Goal: Information Seeking & Learning: Check status

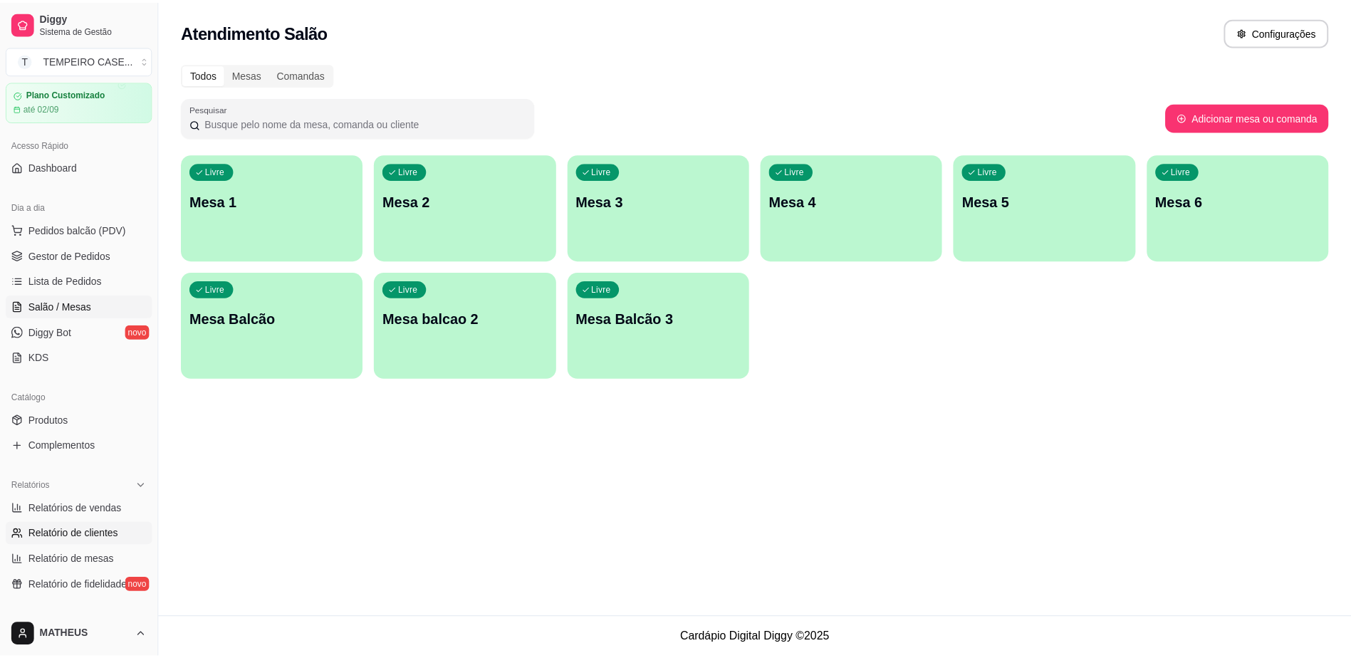
scroll to position [71, 0]
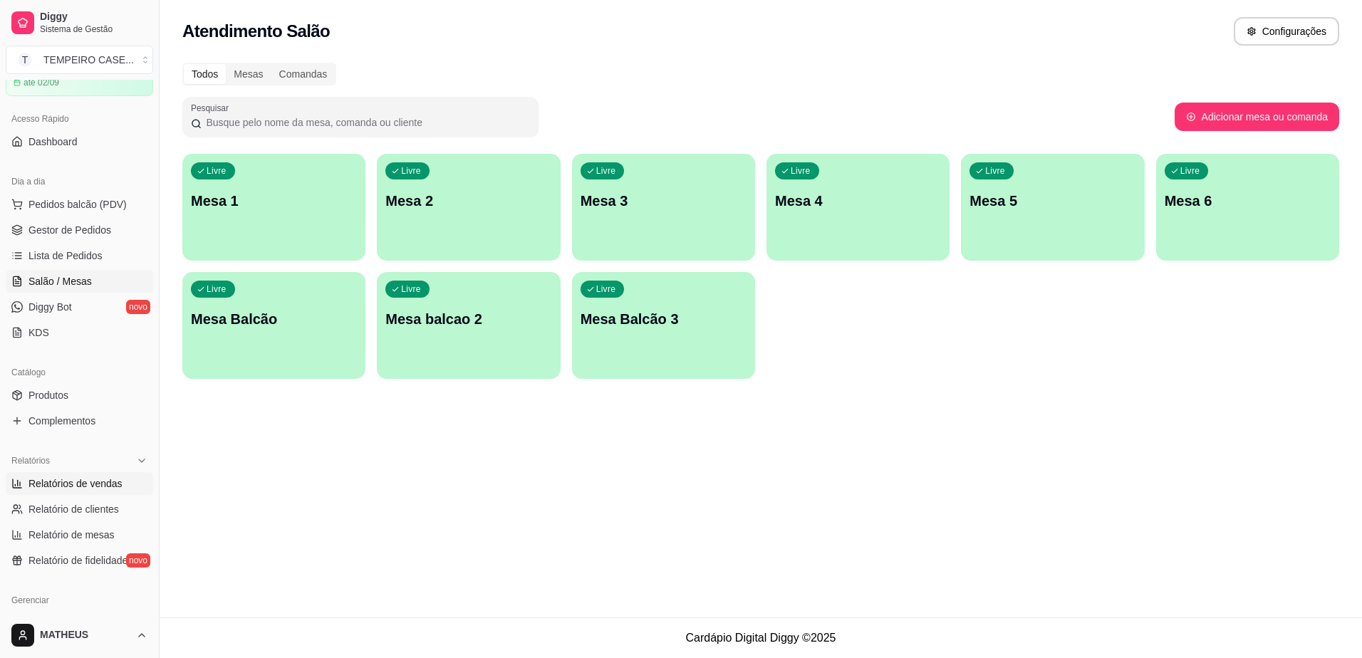
click at [82, 491] on link "Relatórios de vendas" at bounding box center [79, 483] width 147 height 23
select select "ALL"
select select "0"
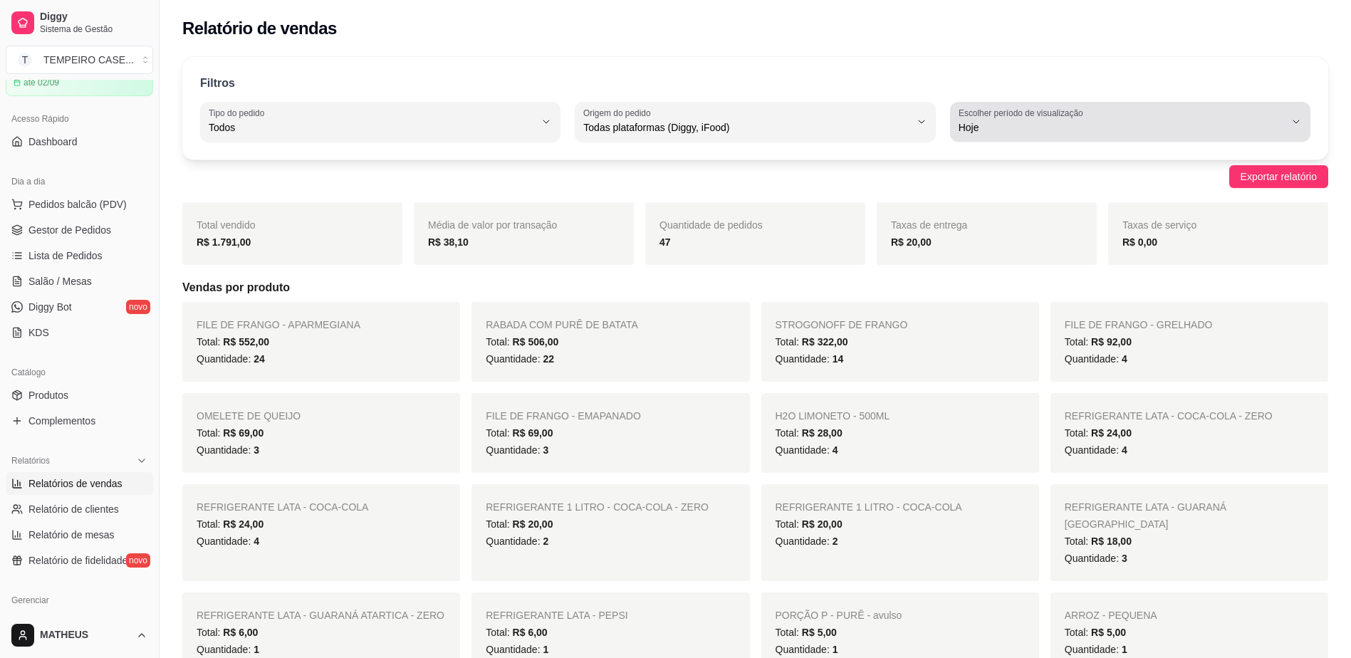
click at [1093, 135] on div "Hoje" at bounding box center [1122, 122] width 326 height 28
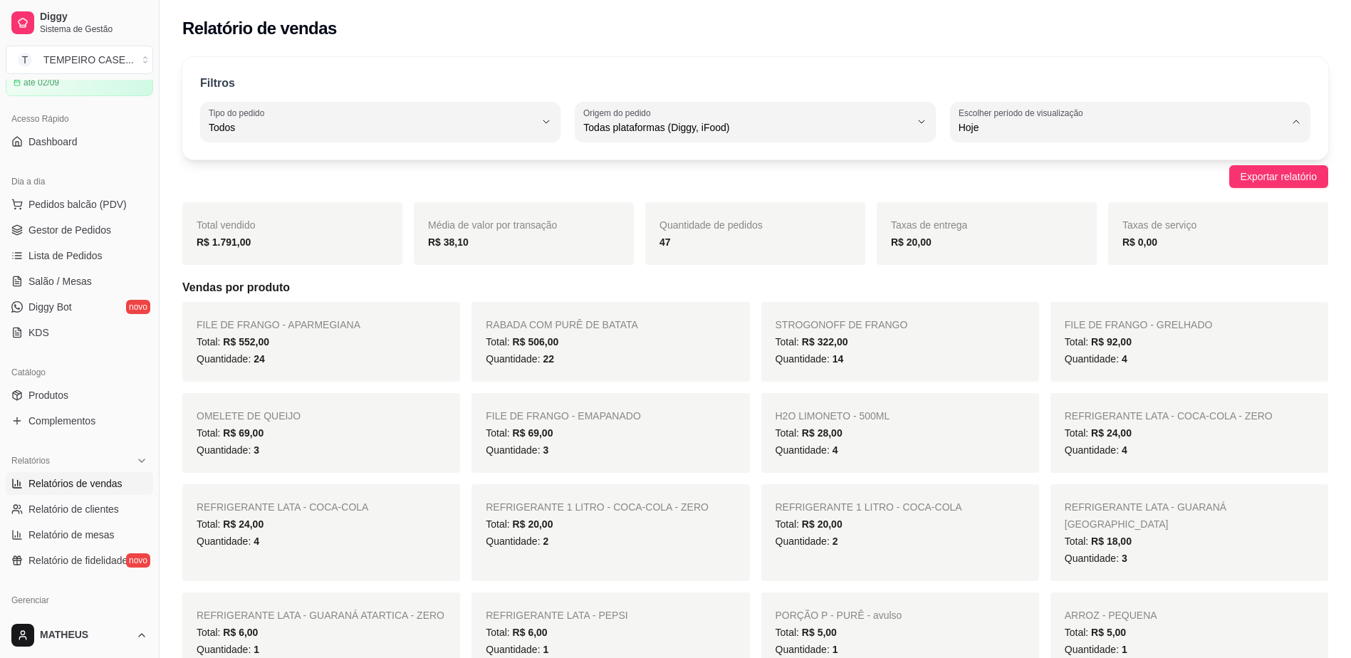
click at [1003, 190] on span "Ontem" at bounding box center [1123, 185] width 310 height 14
type input "1"
select select "1"
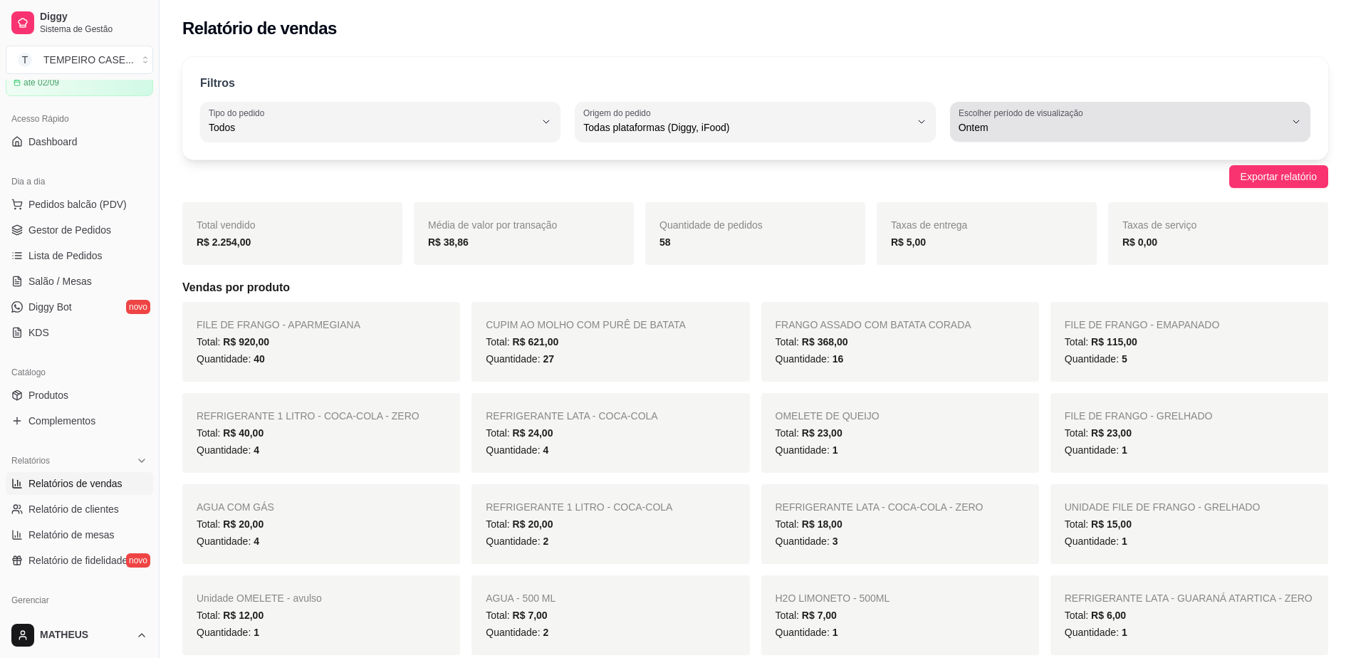
click at [1011, 130] on span "Ontem" at bounding box center [1122, 127] width 326 height 14
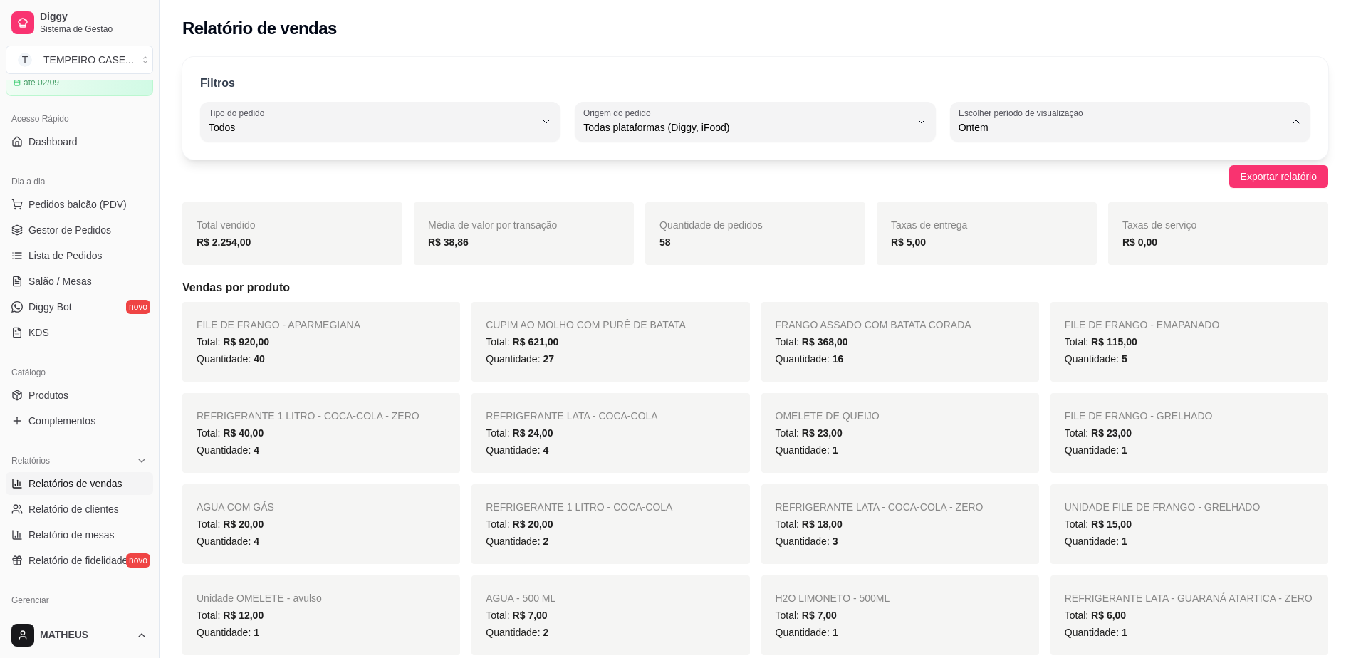
click at [985, 234] on span "15 dias" at bounding box center [1123, 231] width 310 height 14
type input "15"
select select "15"
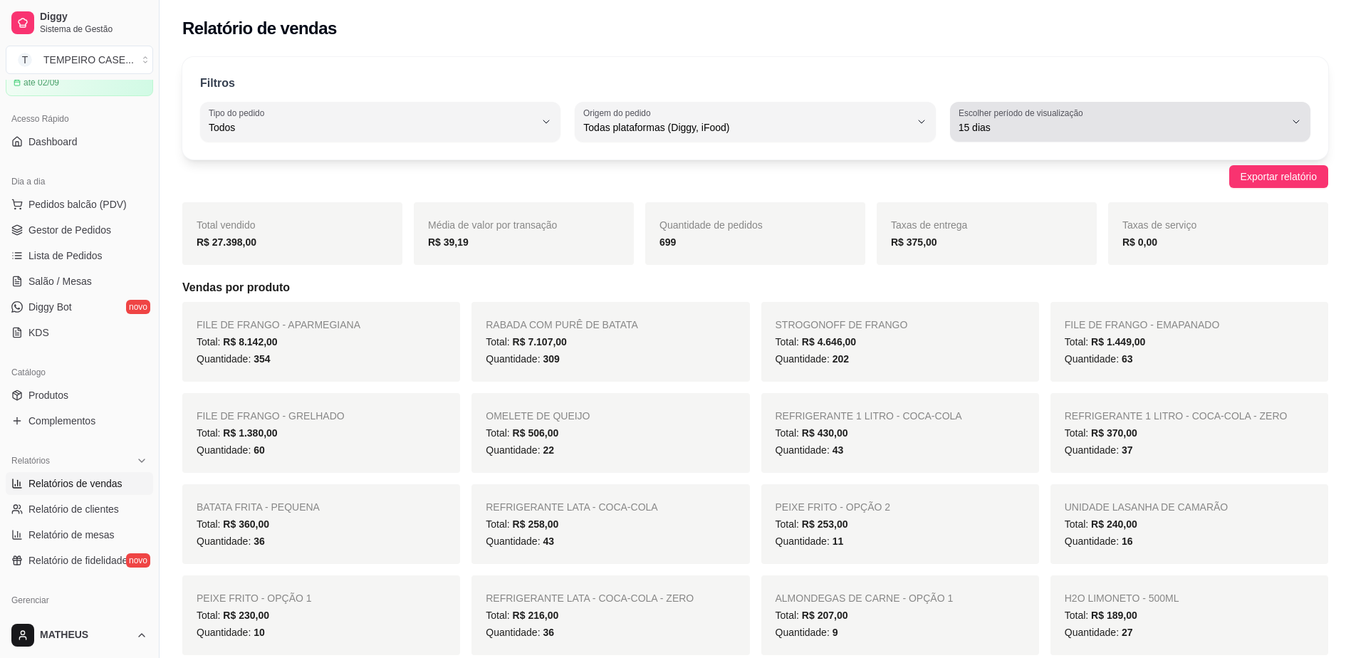
click at [996, 125] on span "15 dias" at bounding box center [1122, 127] width 326 height 14
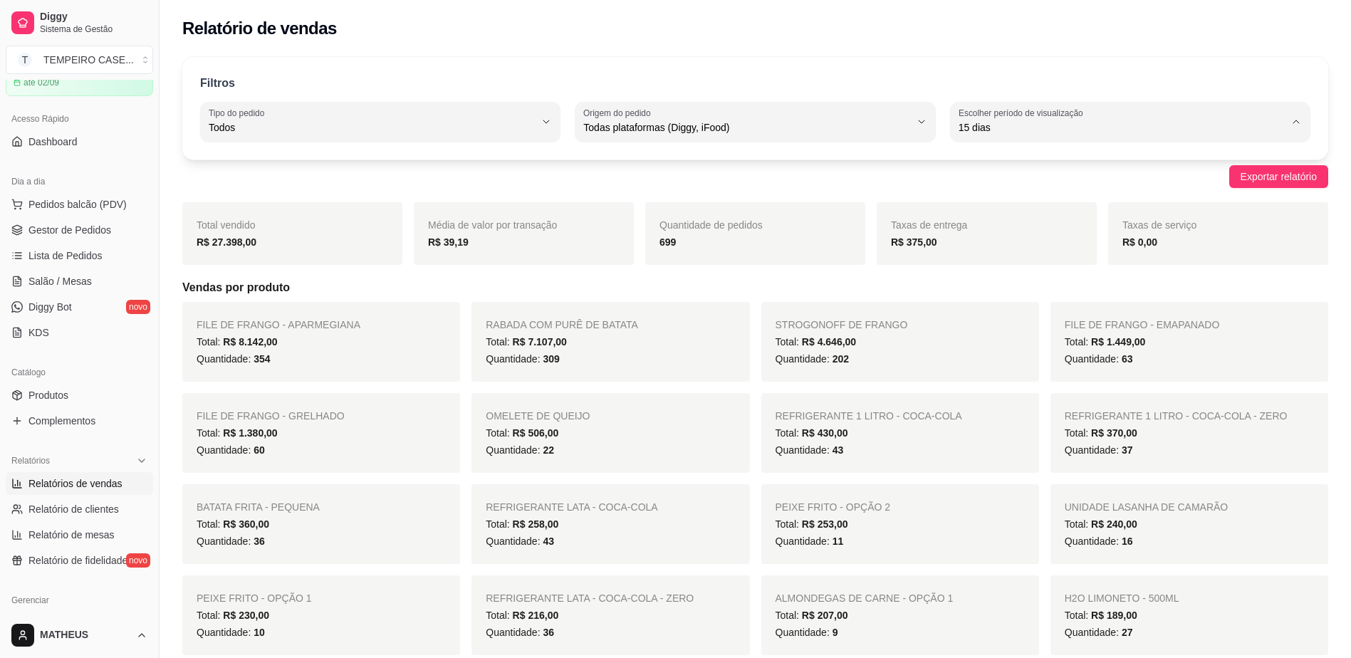
click at [1000, 284] on span "45 dias" at bounding box center [1123, 278] width 310 height 14
type input "45"
select select "45"
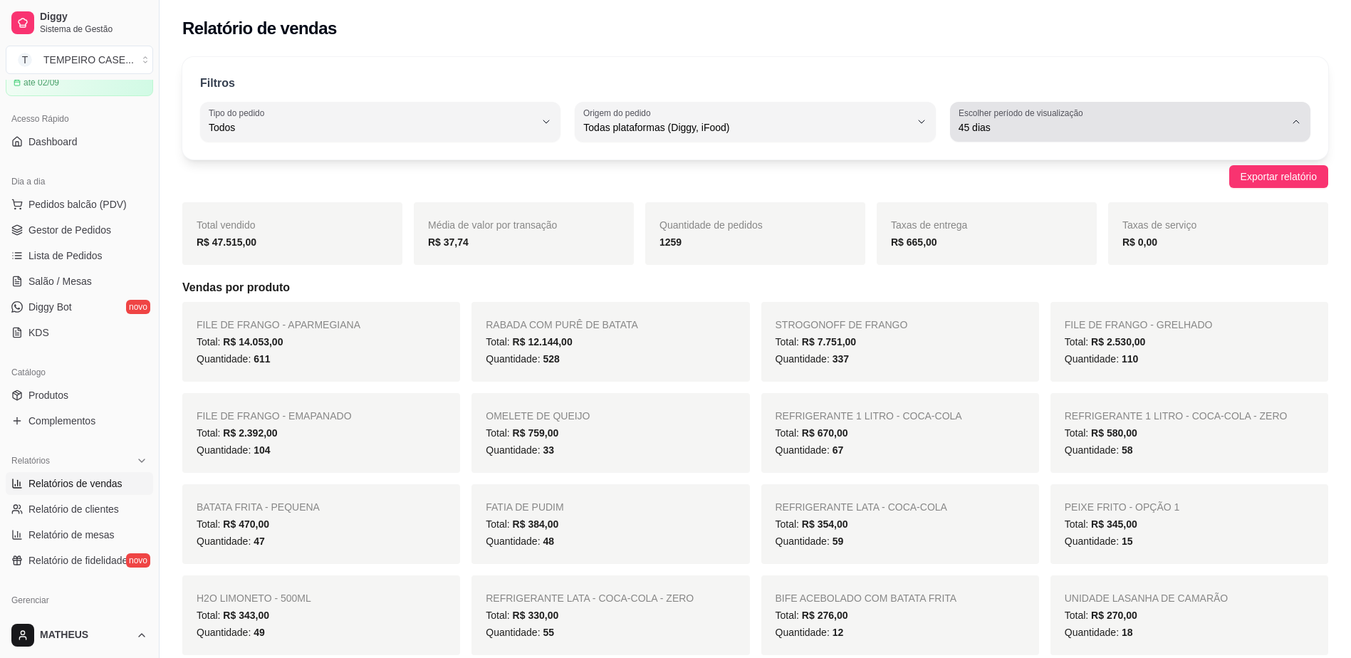
click at [978, 139] on button "Escolher período de visualização 45 dias" at bounding box center [1130, 122] width 360 height 40
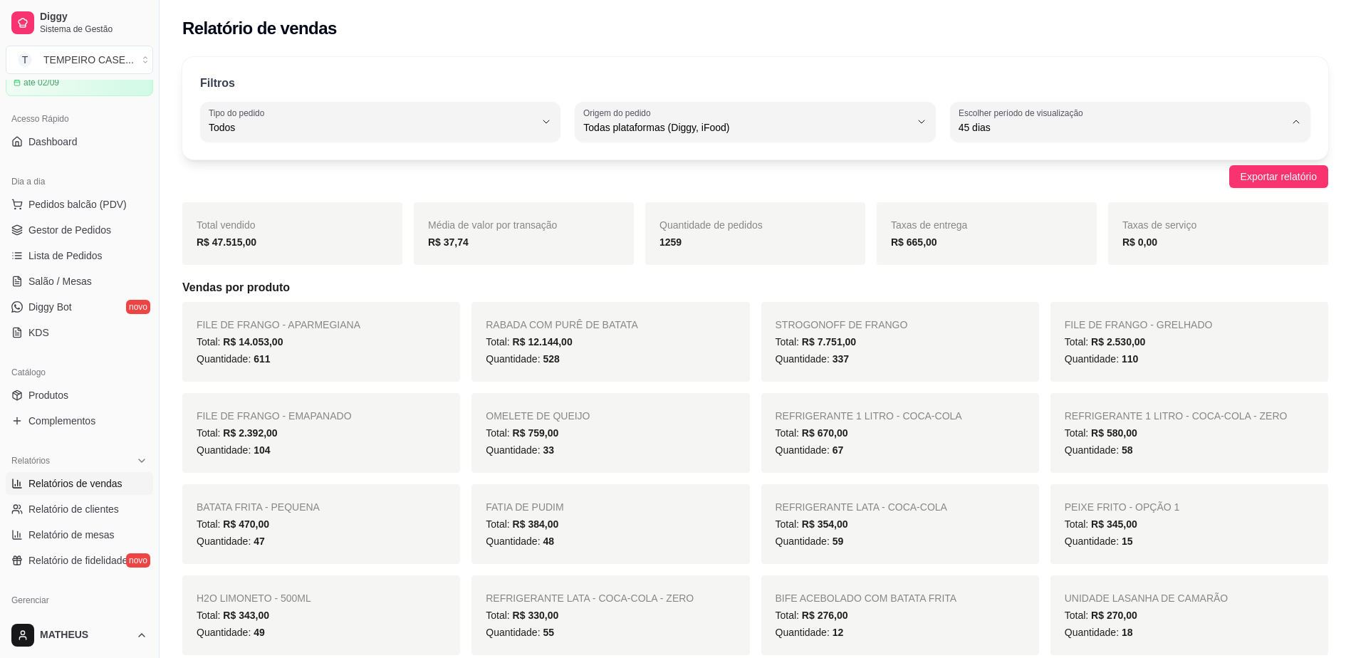
click at [981, 256] on span "30 dias" at bounding box center [1123, 255] width 310 height 14
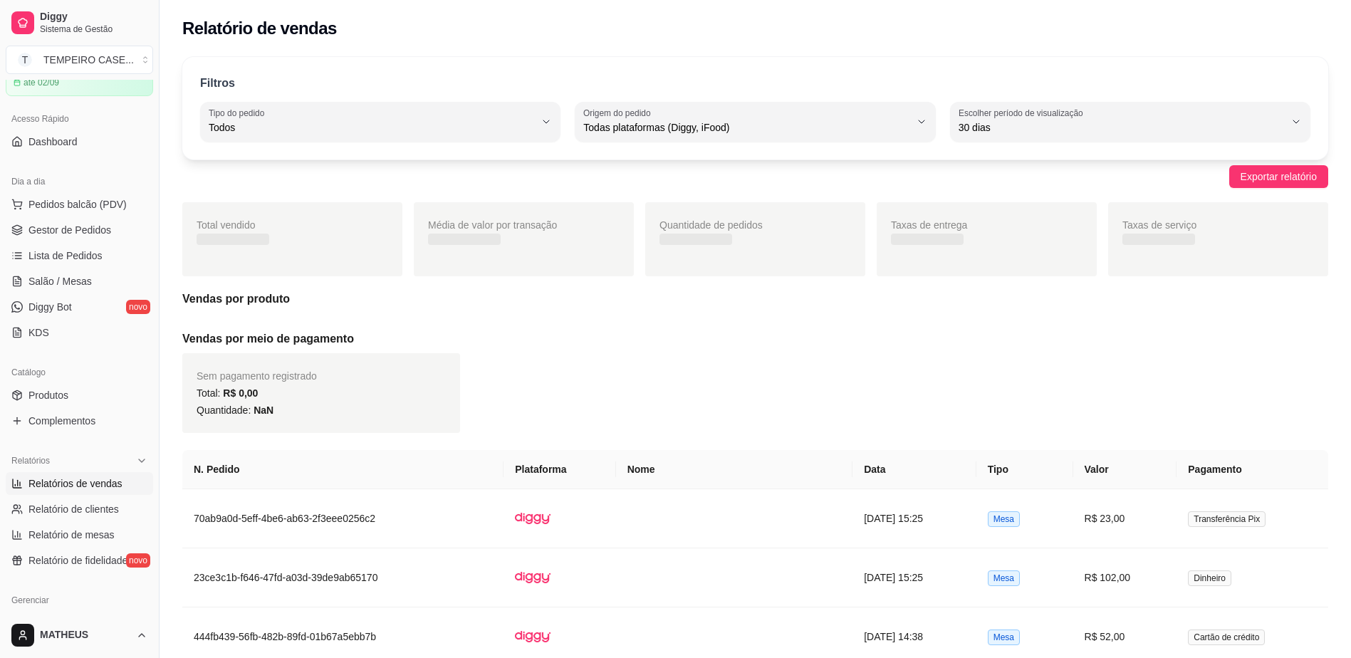
type input "30"
select select "30"
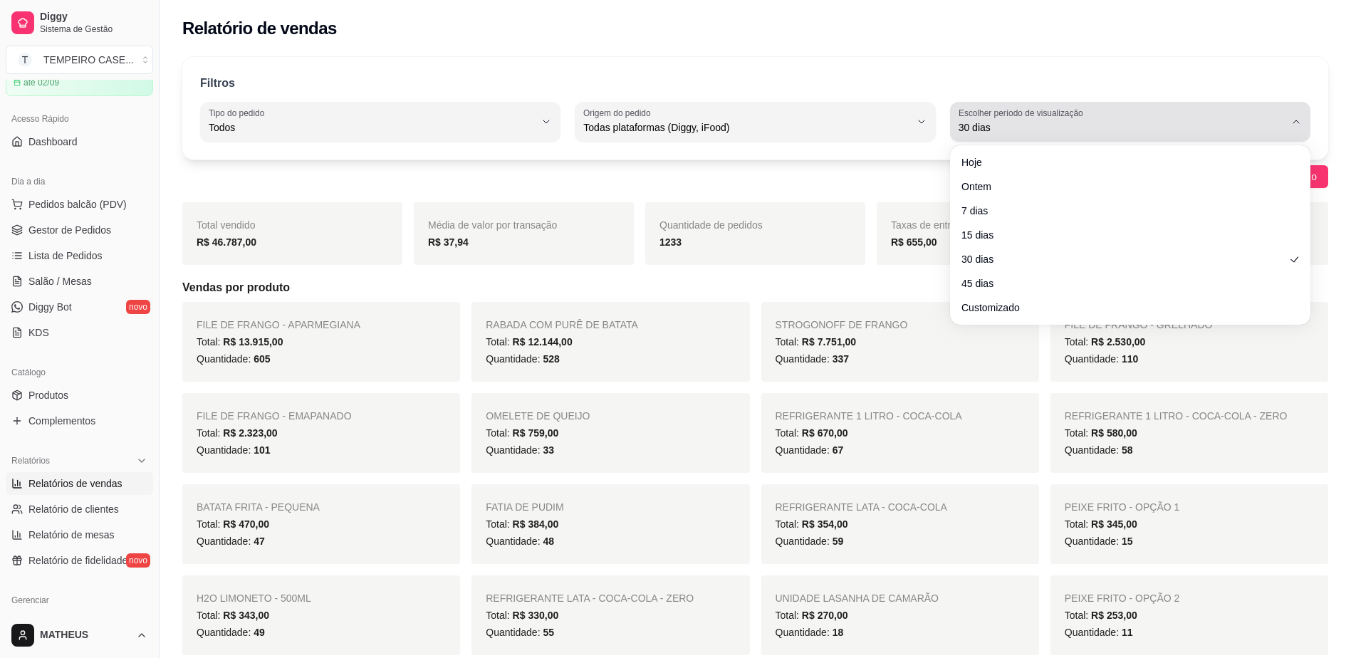
click at [1006, 110] on label "Escolher período de visualização" at bounding box center [1023, 113] width 129 height 12
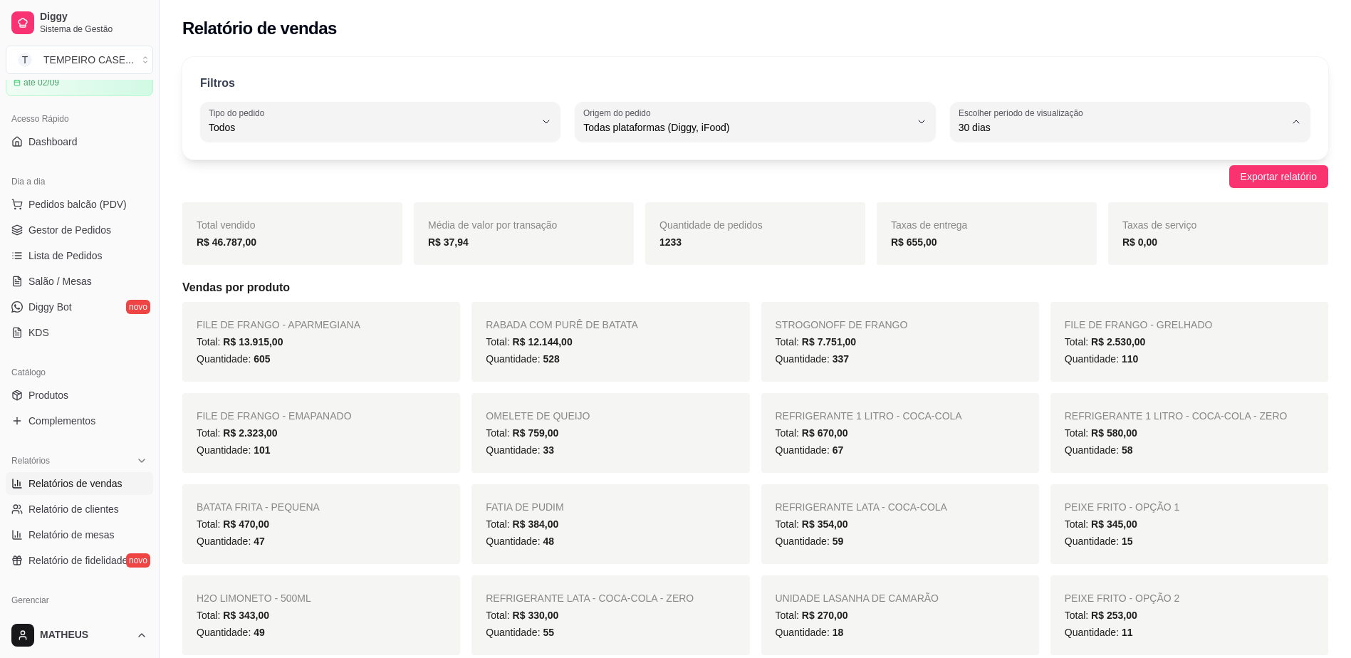
click at [986, 191] on span "Ontem" at bounding box center [1123, 185] width 310 height 14
type input "1"
select select "1"
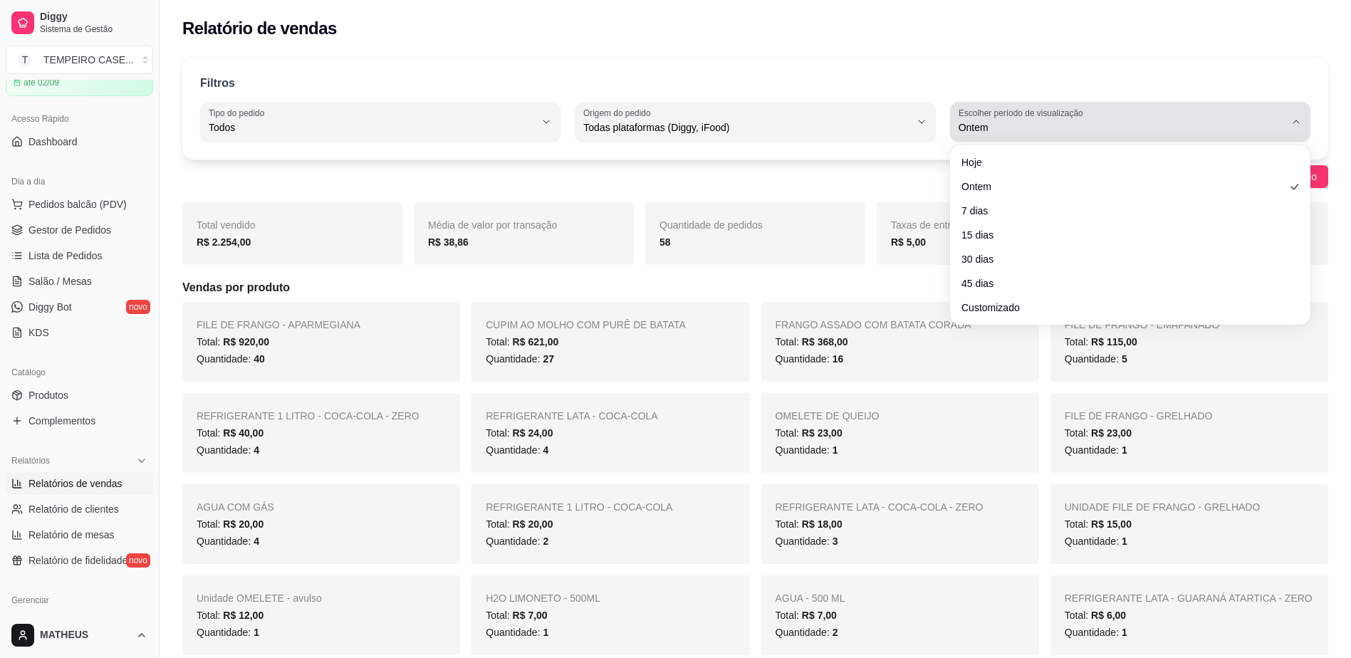
click at [993, 128] on span "Ontem" at bounding box center [1122, 127] width 326 height 14
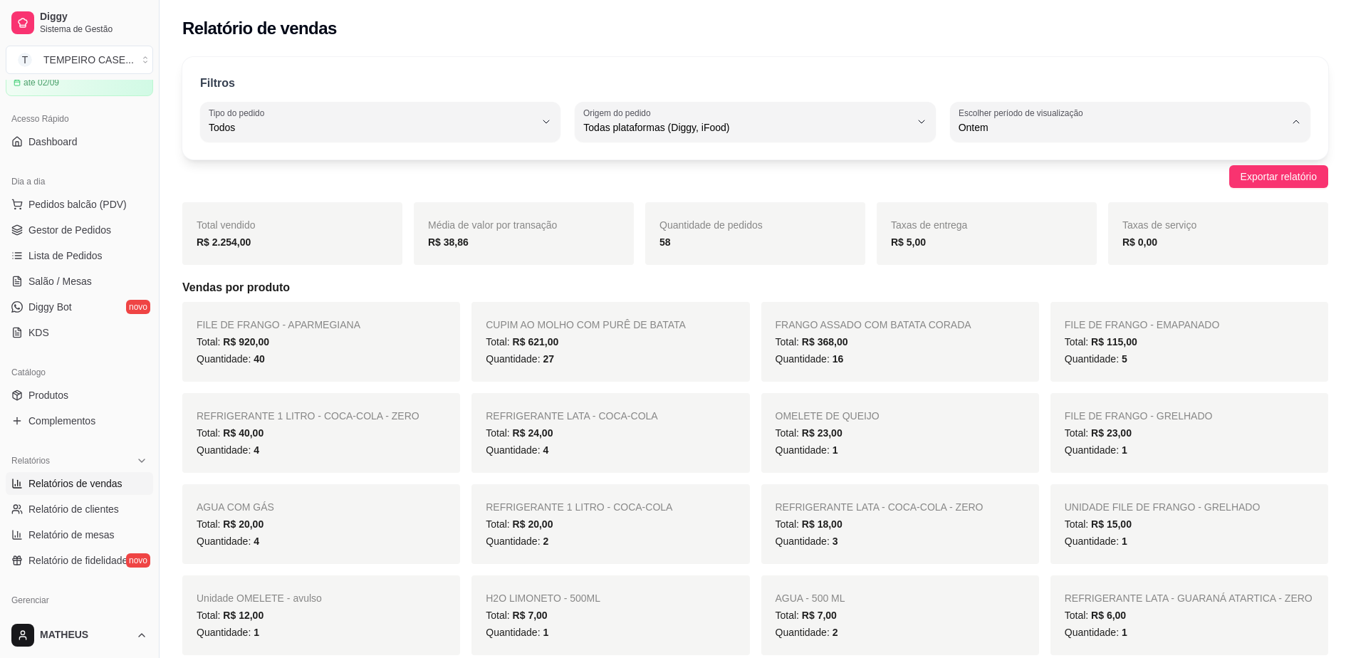
click at [986, 173] on li "Hoje" at bounding box center [1129, 162] width 335 height 22
type input "0"
select select "0"
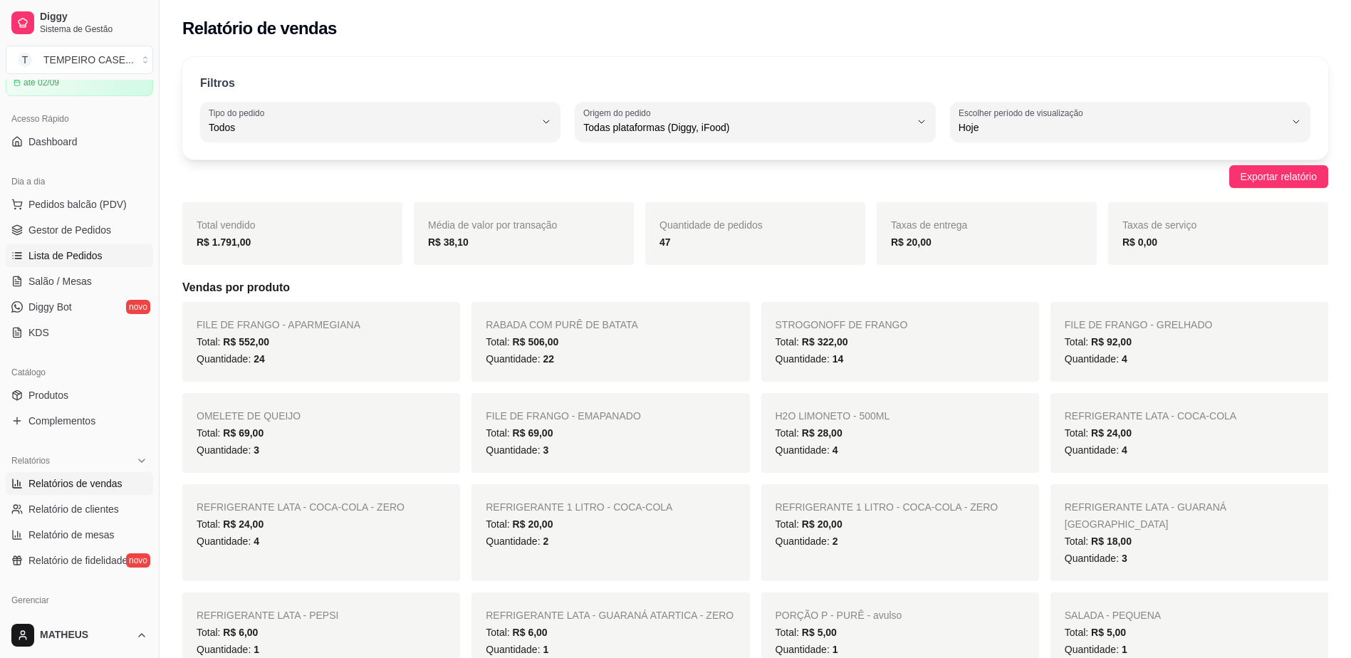
click at [64, 250] on span "Lista de Pedidos" at bounding box center [65, 256] width 74 height 14
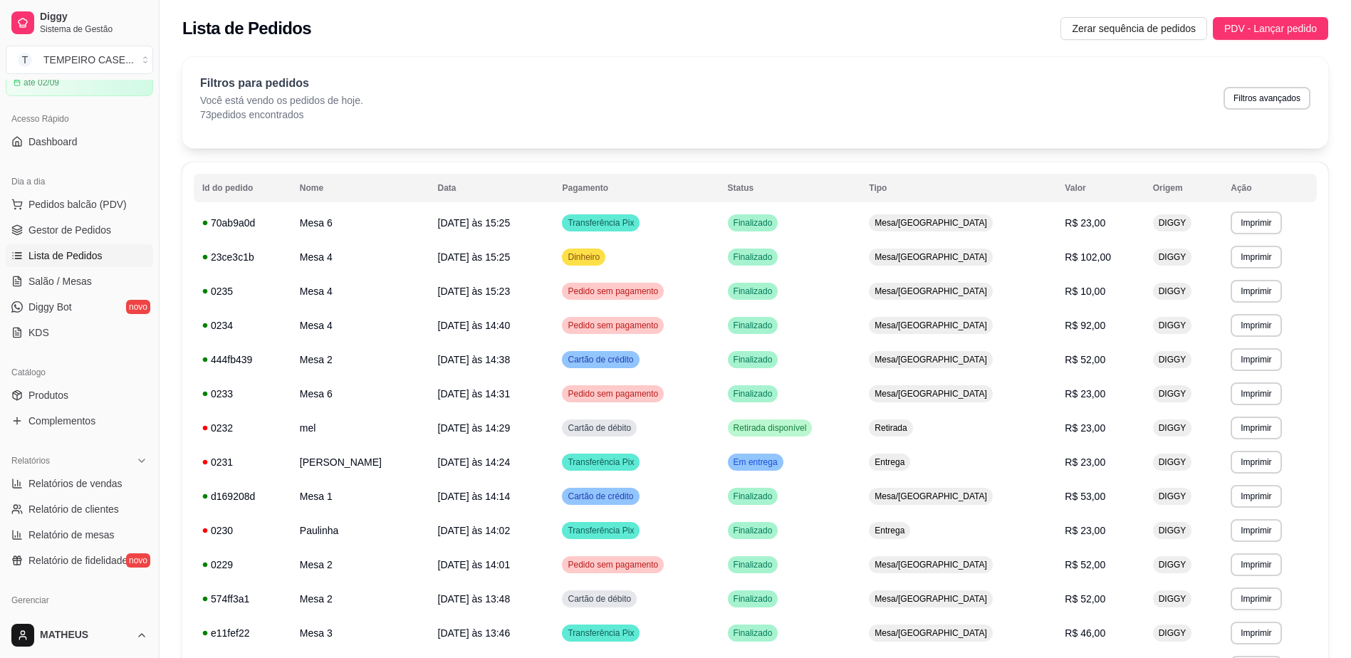
click at [237, 125] on div "Filtros para pedidos Você está vendo os pedidos de hoje. 73 pedidos encontrados…" at bounding box center [755, 102] width 1146 height 91
click at [1280, 96] on button "Filtros avançados" at bounding box center [1267, 98] width 84 height 22
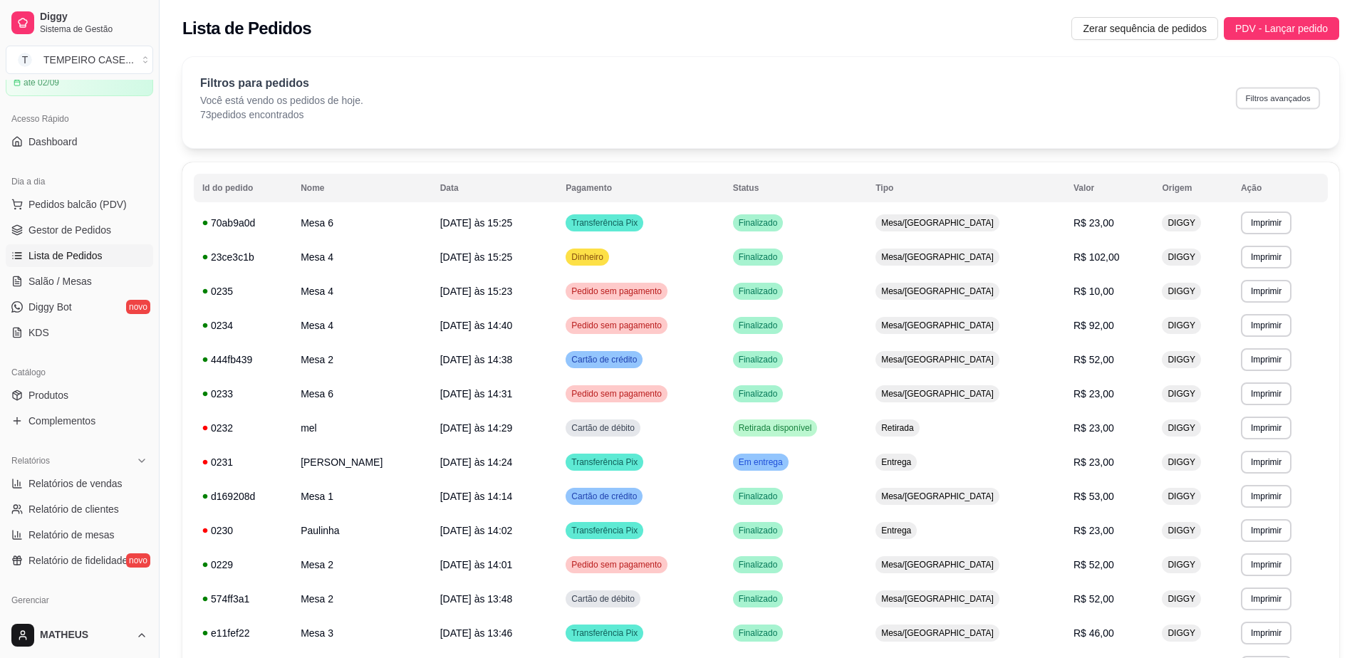
select select "0"
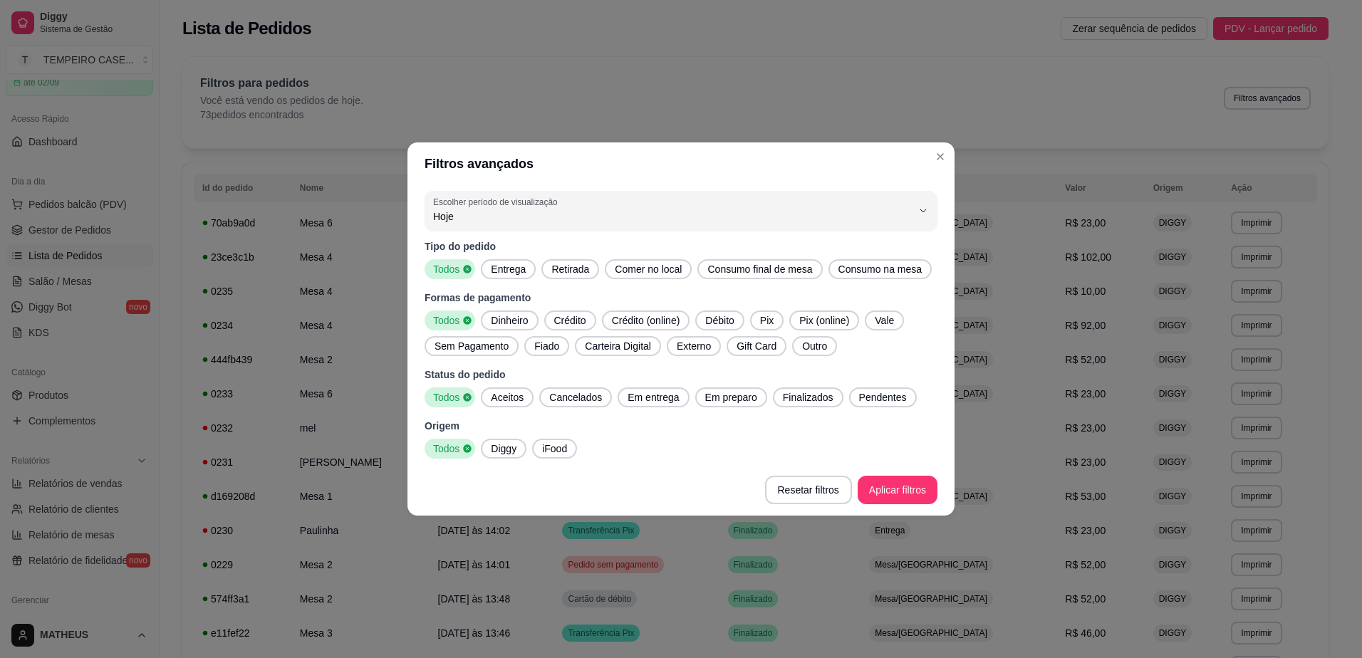
click at [925, 162] on header "Filtros avançados" at bounding box center [680, 163] width 547 height 43
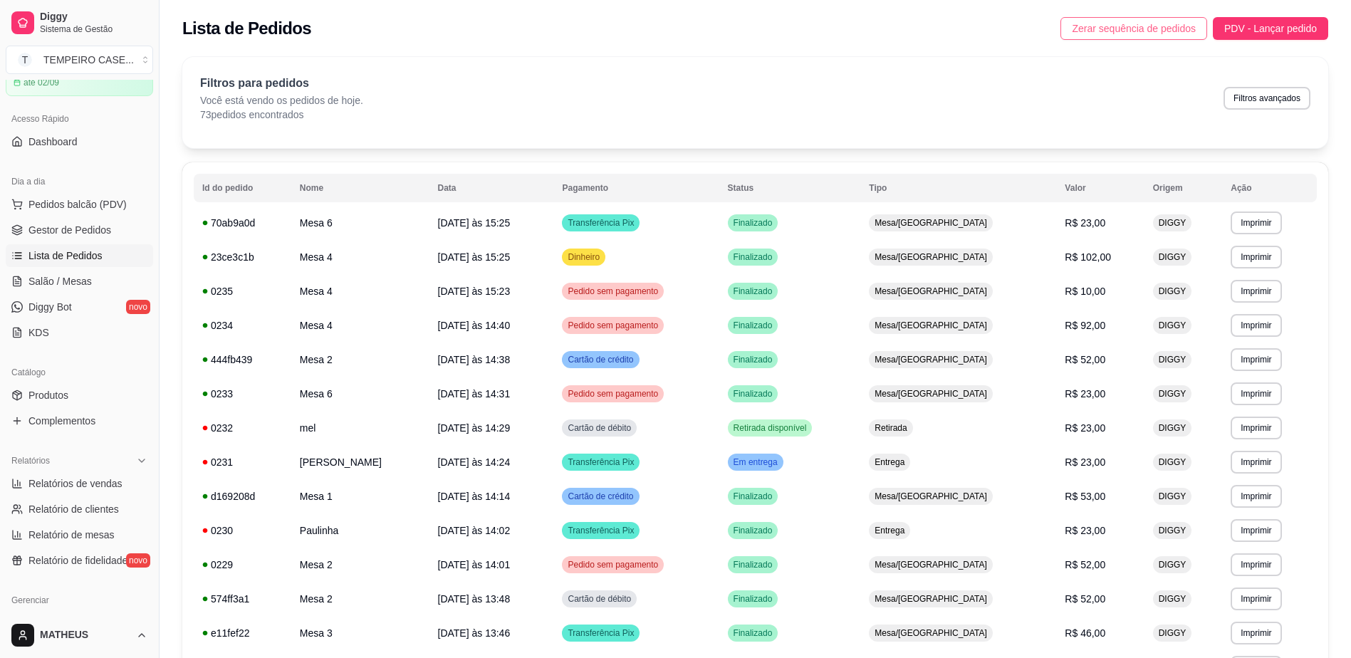
click at [1120, 29] on span "Zerar sequência de pedidos" at bounding box center [1134, 29] width 124 height 16
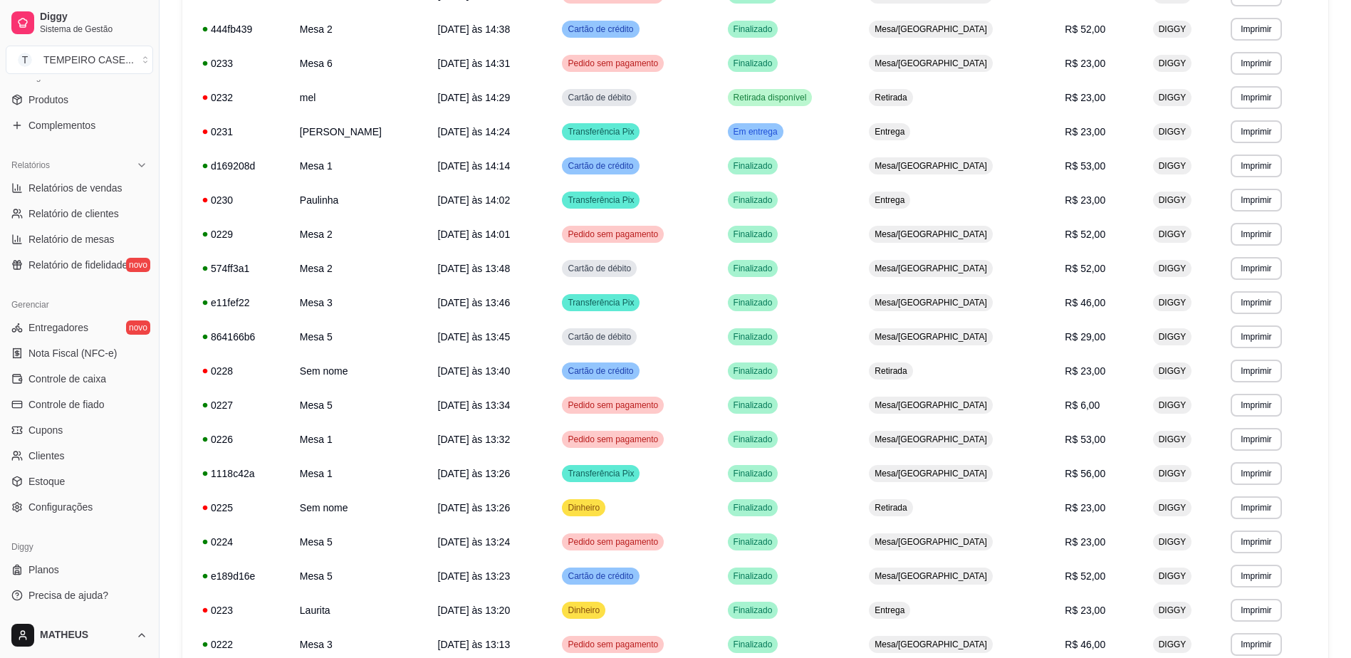
scroll to position [356, 0]
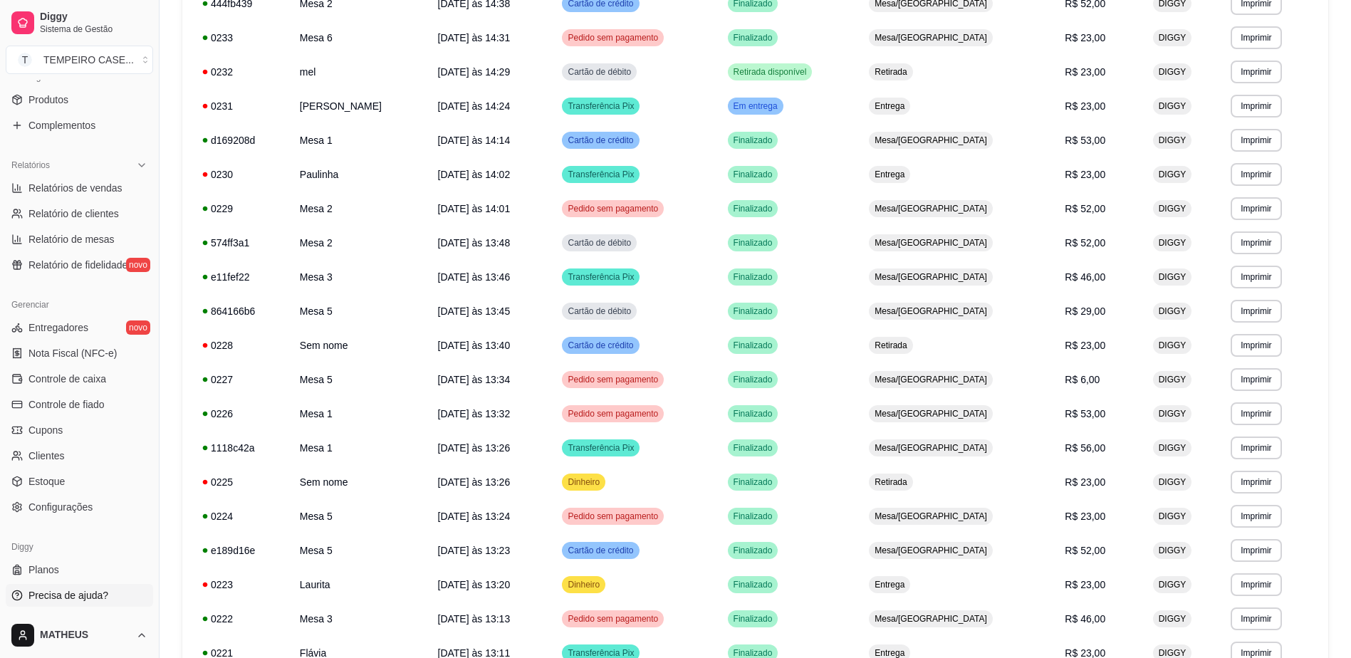
click at [112, 593] on link "Precisa de ajuda?" at bounding box center [79, 595] width 147 height 23
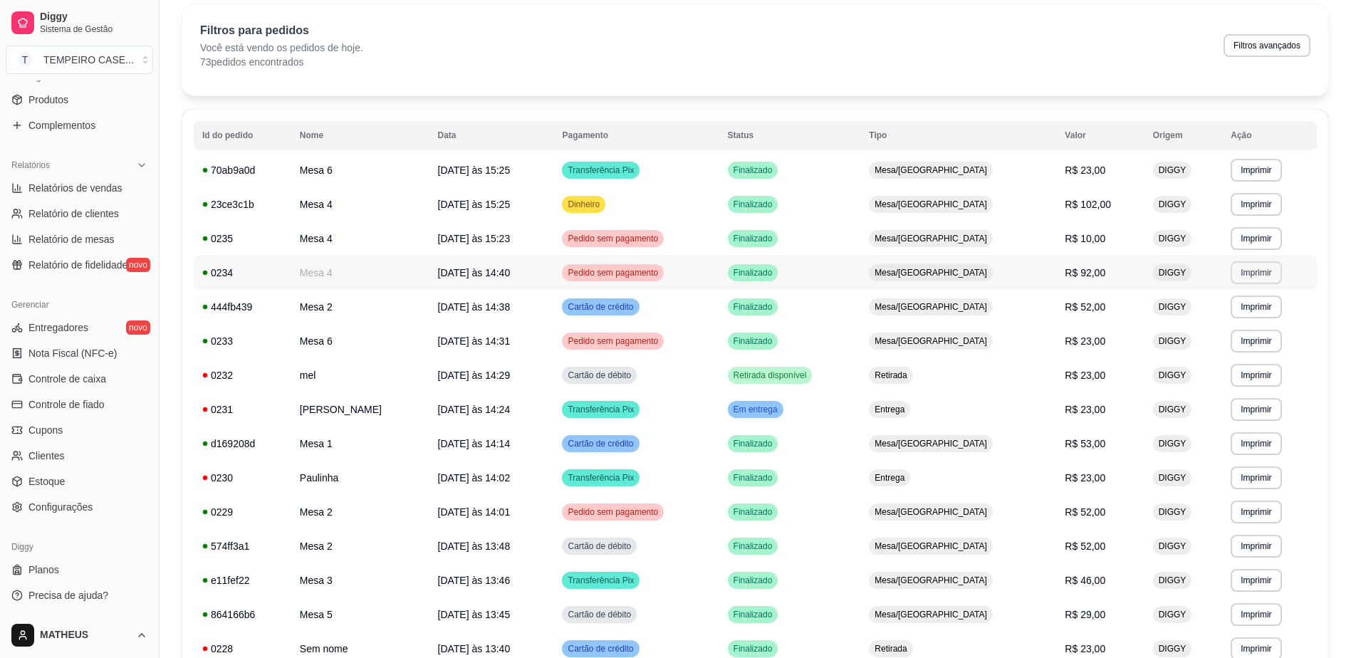
scroll to position [0, 0]
